Goal: Navigation & Orientation: Find specific page/section

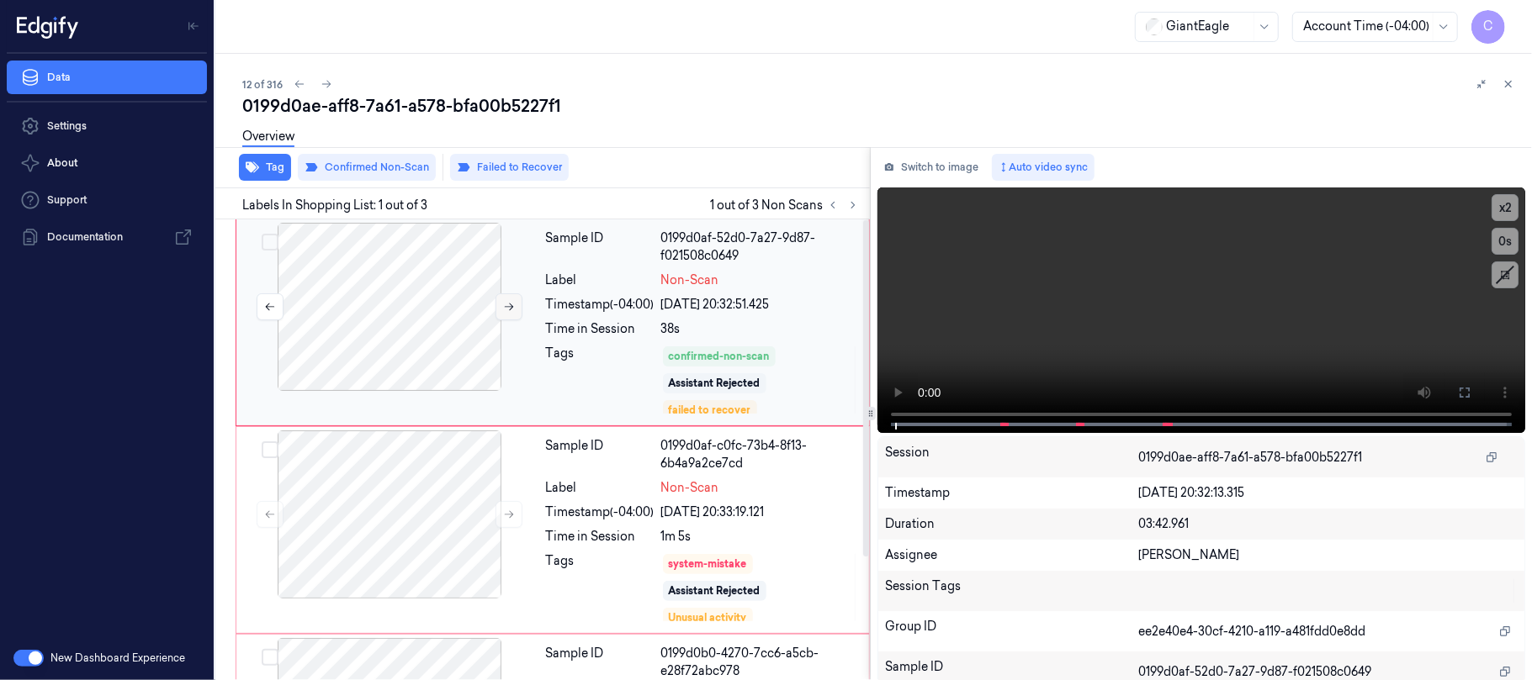
click at [503, 313] on button at bounding box center [508, 307] width 27 height 27
click at [503, 310] on icon at bounding box center [509, 307] width 12 height 12
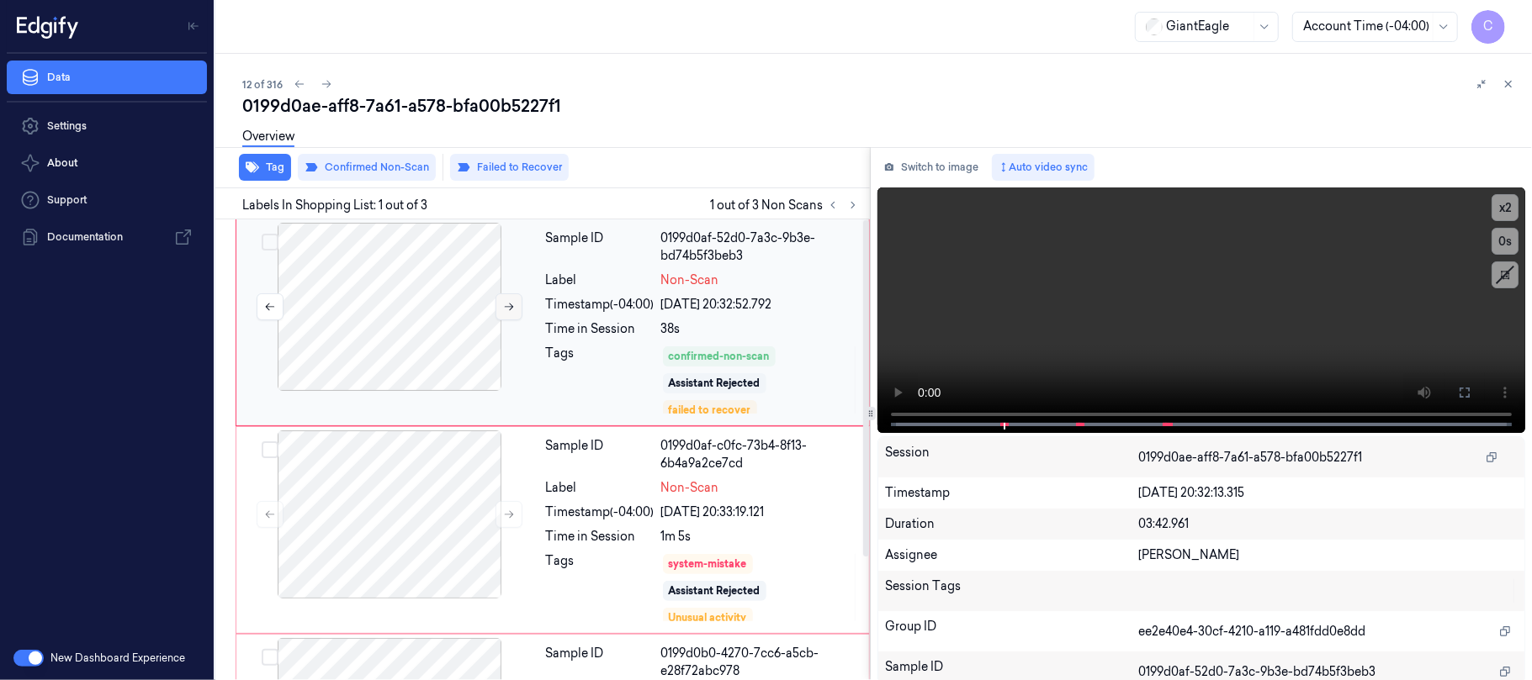
click at [503, 310] on icon at bounding box center [509, 307] width 12 height 12
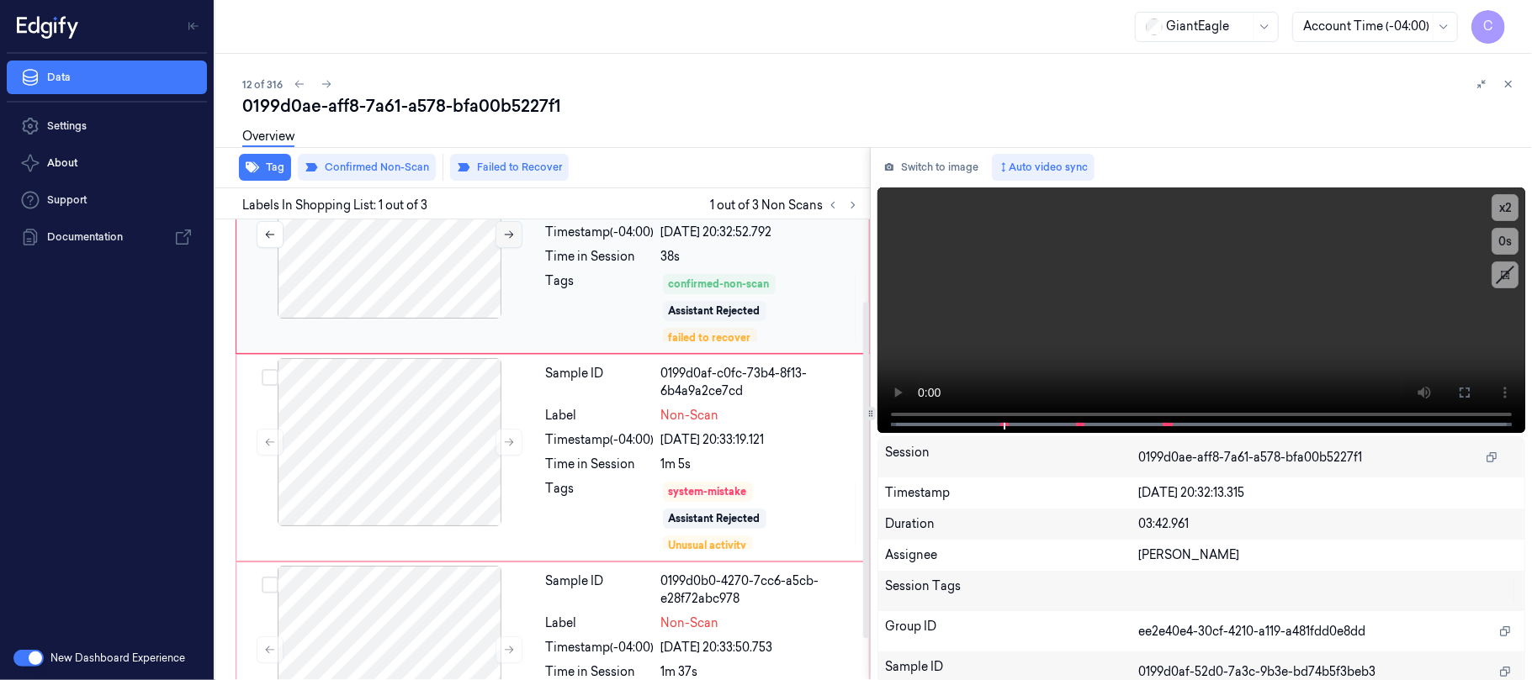
scroll to position [112, 0]
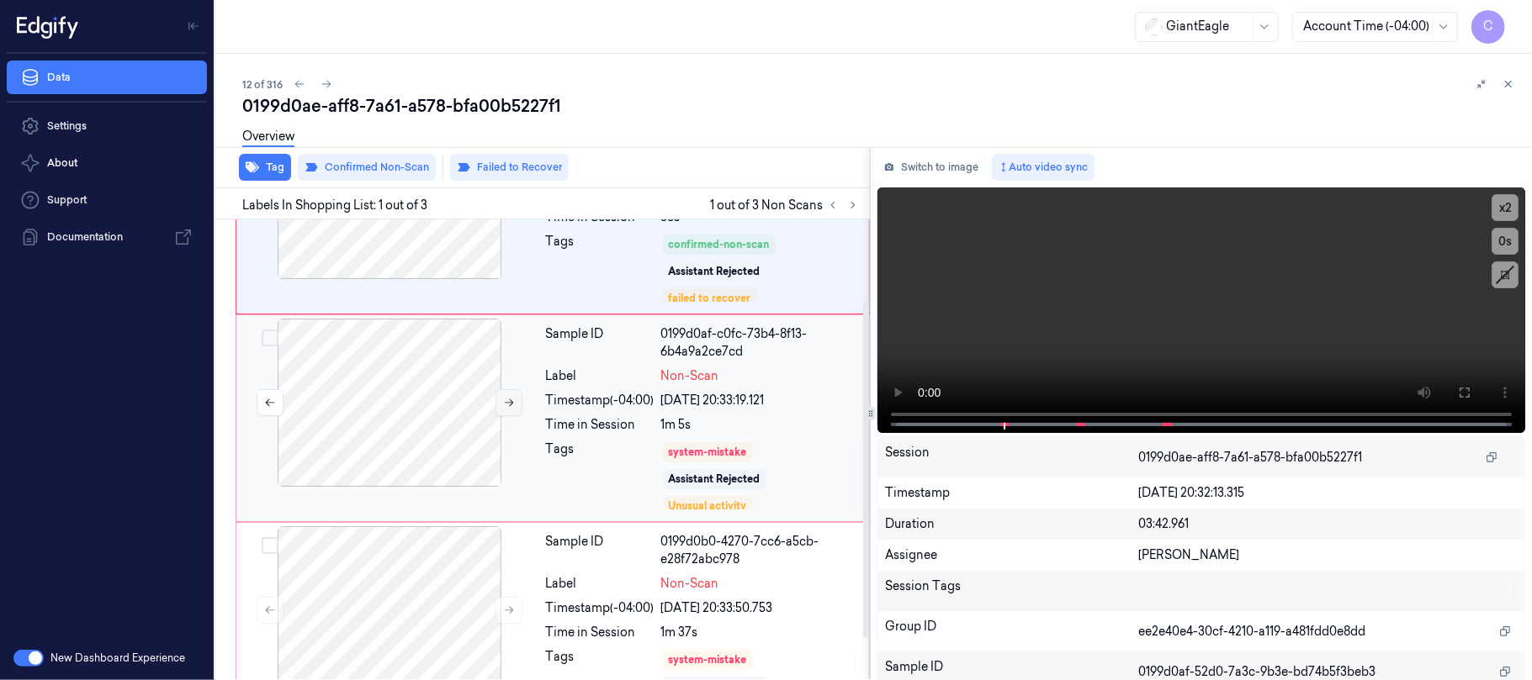
click at [503, 412] on button at bounding box center [508, 402] width 27 height 27
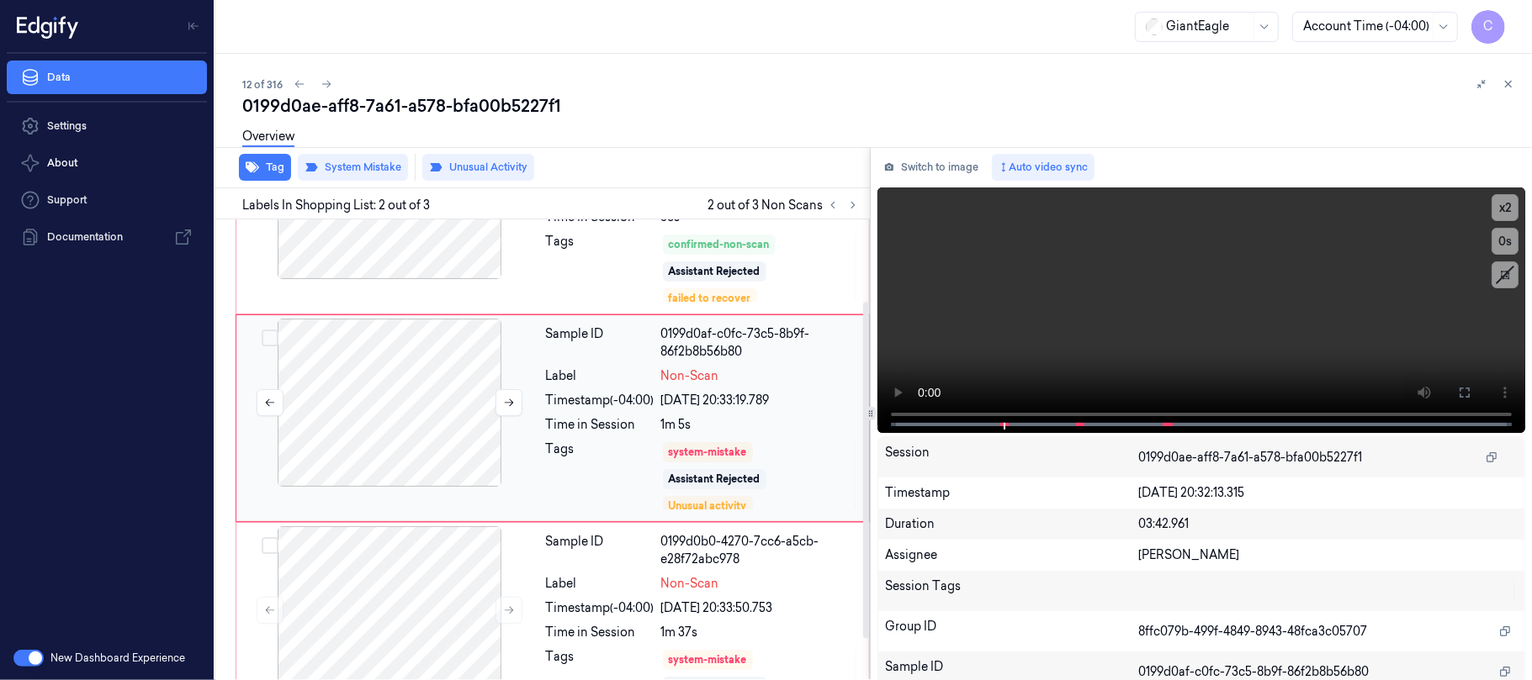
scroll to position [81, 0]
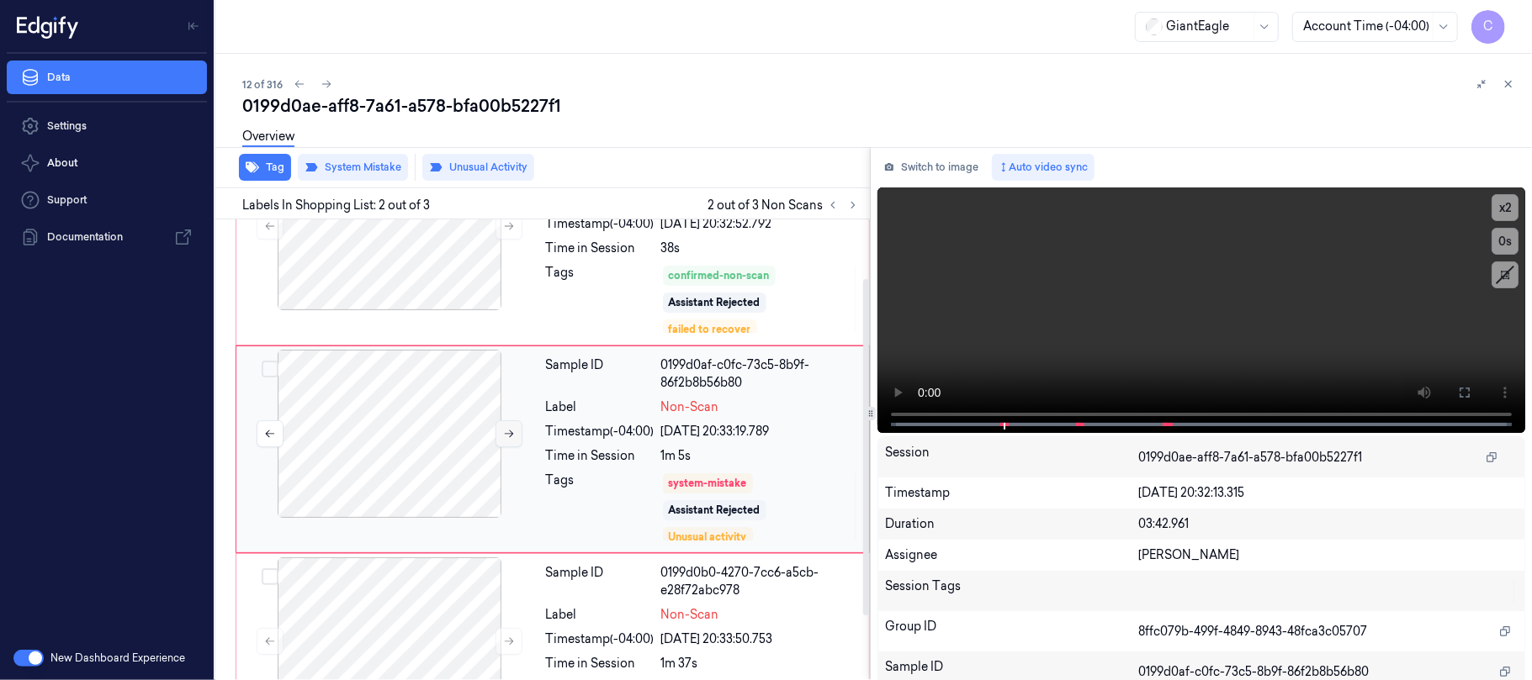
click at [501, 442] on button at bounding box center [508, 434] width 27 height 27
